Goal: Task Accomplishment & Management: Complete application form

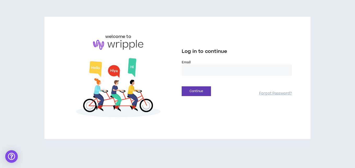
click at [232, 68] on input "email" at bounding box center [237, 70] width 110 height 11
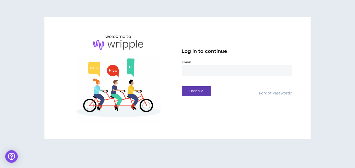
type input "**********"
click at [202, 95] on button "Continue" at bounding box center [196, 91] width 29 height 10
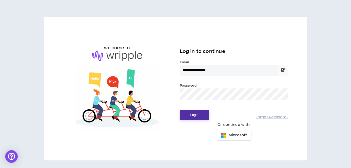
click at [180, 110] on button "Login" at bounding box center [194, 115] width 29 height 10
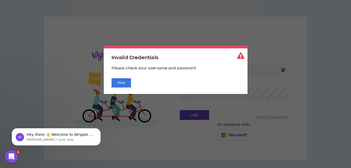
click at [128, 83] on button "Okay" at bounding box center [121, 82] width 19 height 9
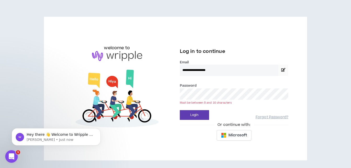
click at [180, 110] on button "Login" at bounding box center [194, 115] width 29 height 10
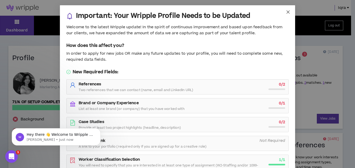
click at [287, 12] on icon "close" at bounding box center [288, 11] width 3 height 3
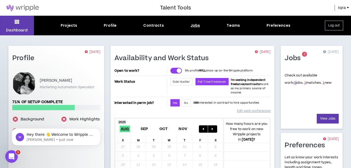
click at [199, 26] on div "Jobs" at bounding box center [196, 25] width 10 height 5
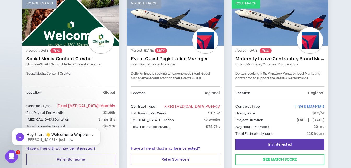
scroll to position [98, 0]
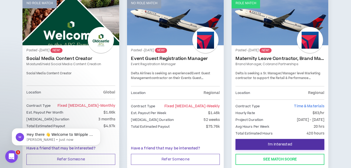
click at [278, 146] on span "I'm Interested" at bounding box center [280, 144] width 24 height 5
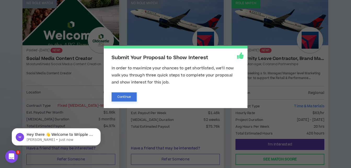
click at [129, 95] on button "Continue" at bounding box center [124, 96] width 25 height 9
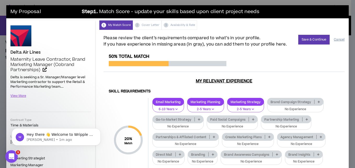
click at [334, 40] on button "Cancel" at bounding box center [339, 39] width 11 height 9
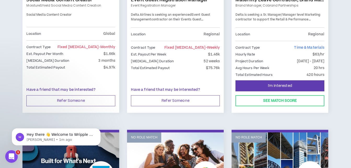
scroll to position [157, 0]
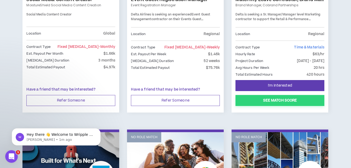
click at [286, 98] on button "See Match Score" at bounding box center [280, 100] width 89 height 11
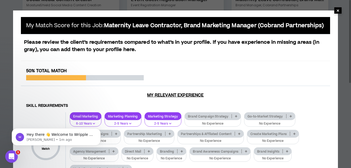
click at [338, 14] on span "×" at bounding box center [338, 10] width 3 height 6
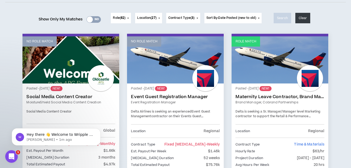
scroll to position [60, 0]
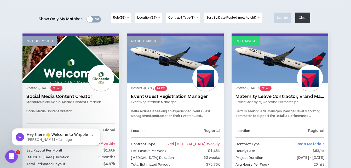
click at [281, 114] on span "Delta is seeking a Sr. Manager/Manager level Marketing contractor to support th…" at bounding box center [278, 118] width 85 height 18
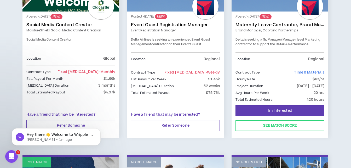
scroll to position [62, 0]
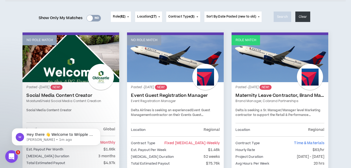
click at [313, 81] on div at bounding box center [310, 77] width 26 height 26
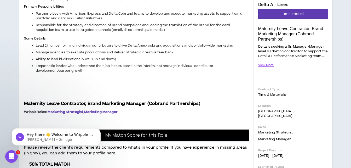
scroll to position [77, 0]
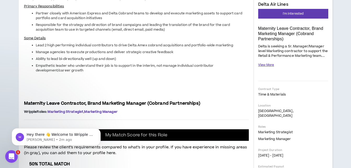
click at [264, 66] on button "View More" at bounding box center [267, 64] width 16 height 9
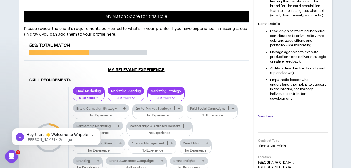
scroll to position [196, 0]
